Goal: Task Accomplishment & Management: Complete application form

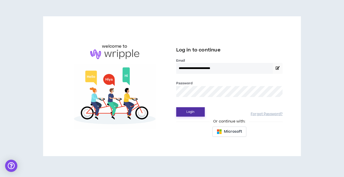
click at [187, 113] on button "Login" at bounding box center [190, 111] width 29 height 9
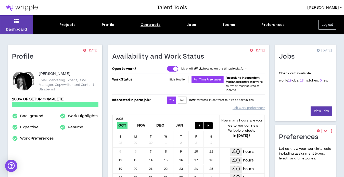
click at [154, 24] on div "Contracts" at bounding box center [150, 24] width 20 height 5
click at [153, 24] on div "Contracts" at bounding box center [150, 24] width 20 height 5
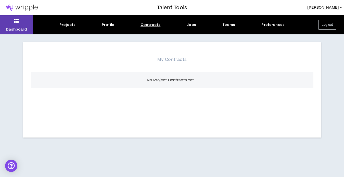
click at [146, 26] on div "Contracts" at bounding box center [150, 24] width 20 height 5
click at [16, 23] on icon at bounding box center [16, 21] width 5 height 7
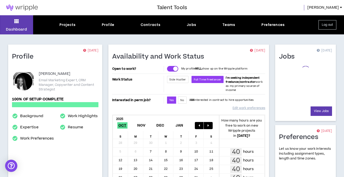
click at [21, 7] on img at bounding box center [22, 8] width 44 height 6
click at [192, 25] on div "Jobs" at bounding box center [191, 24] width 9 height 5
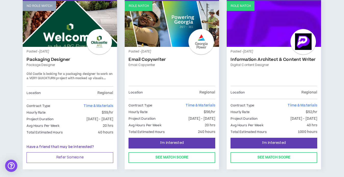
scroll to position [108, 0]
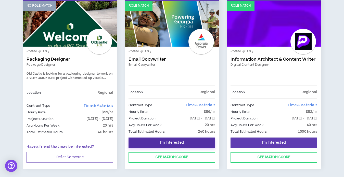
click at [184, 141] on span "I'm Interested" at bounding box center [172, 142] width 24 height 5
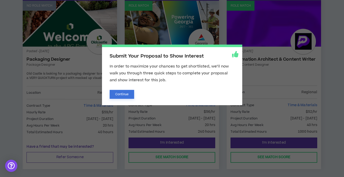
click at [124, 94] on button "Continue" at bounding box center [122, 94] width 25 height 9
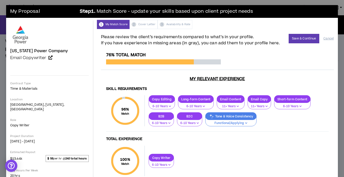
click at [205, 116] on p "Tone & Voice Consistency" at bounding box center [230, 116] width 51 height 4
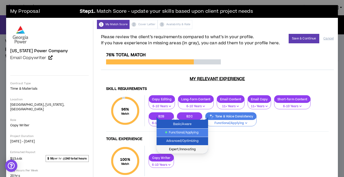
click at [195, 149] on span "Expert/Innovating" at bounding box center [182, 150] width 45 height 6
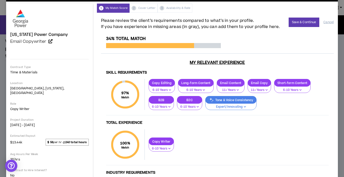
scroll to position [21, 0]
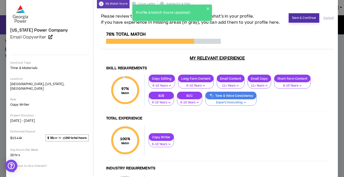
click at [302, 19] on button "Save & Continue" at bounding box center [304, 17] width 31 height 9
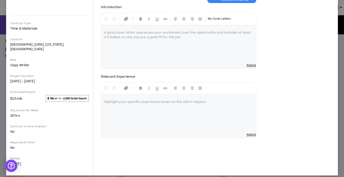
scroll to position [0, 0]
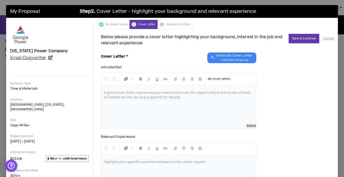
click at [53, 58] on icon at bounding box center [50, 58] width 4 height 4
click at [119, 112] on div at bounding box center [178, 104] width 155 height 38
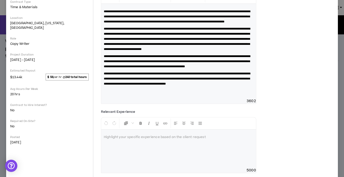
scroll to position [103, 0]
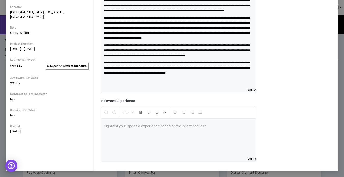
click at [125, 141] on div at bounding box center [178, 138] width 155 height 38
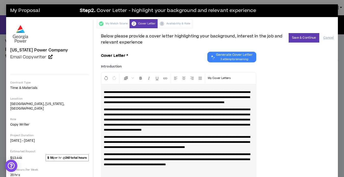
scroll to position [0, 0]
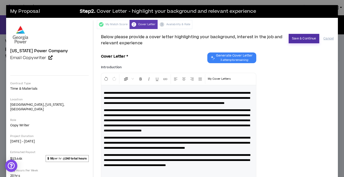
click at [302, 37] on button "Save & Continue" at bounding box center [304, 38] width 31 height 9
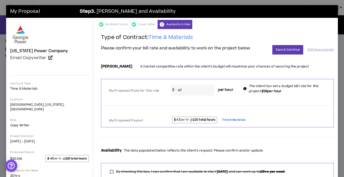
drag, startPoint x: 172, startPoint y: 94, endPoint x: 135, endPoint y: 89, distance: 37.0
click at [135, 89] on div "My Proposed Rate for this role * $ 47 per hour The client has set a budget bill…" at bounding box center [217, 89] width 232 height 16
type input "56"
click at [179, 101] on div at bounding box center [217, 101] width 232 height 3
click at [282, 52] on button "Save & Continue" at bounding box center [287, 49] width 31 height 9
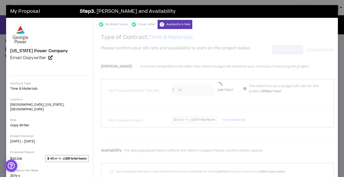
scroll to position [60, 0]
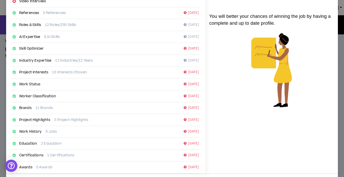
scroll to position [91, 0]
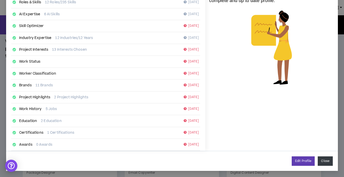
click at [321, 162] on button "Close" at bounding box center [325, 161] width 15 height 9
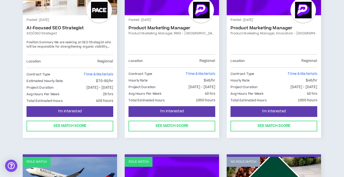
scroll to position [329, 0]
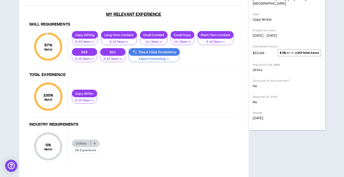
scroll to position [151, 0]
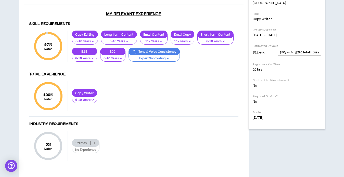
drag, startPoint x: 229, startPoint y: 46, endPoint x: 18, endPoint y: 41, distance: 211.1
click at [18, 41] on div "Dashboard Projects Profile Contracts Jobs Teams Preferences Log out Back to Job…" at bounding box center [172, 32] width 344 height 336
drag, startPoint x: 122, startPoint y: 105, endPoint x: 26, endPoint y: 93, distance: 96.8
drag, startPoint x: 230, startPoint y: 47, endPoint x: 4, endPoint y: 40, distance: 225.9
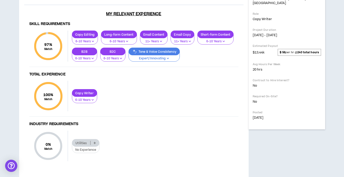
click at [4, 40] on div "Dashboard Projects Profile Contracts Jobs Teams Preferences Log out Back to Job…" at bounding box center [172, 32] width 344 height 336
copy span "We are looking for an experienced email copywriter that can ideate, craft, refi…"
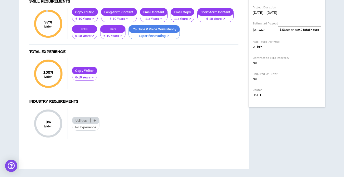
scroll to position [258, 0]
click at [172, 39] on button "Expert/Innovating" at bounding box center [153, 35] width 51 height 10
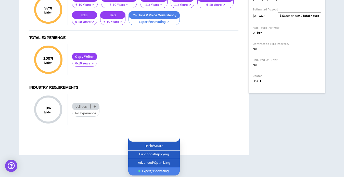
click at [157, 169] on span "Expert/Innovating" at bounding box center [153, 172] width 45 height 6
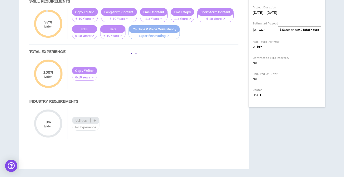
click at [161, 108] on div at bounding box center [133, 57] width 219 height 184
